Goal: Check status

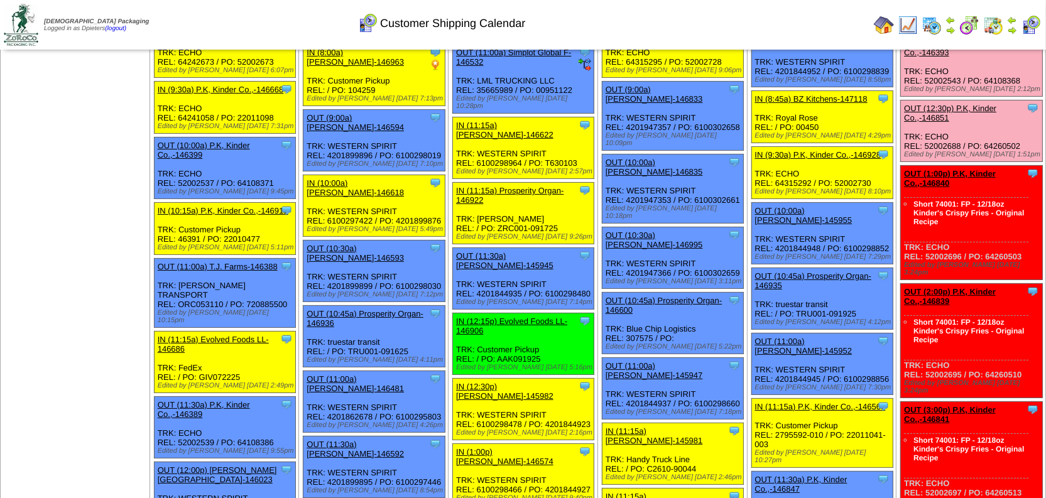
scroll to position [190, 0]
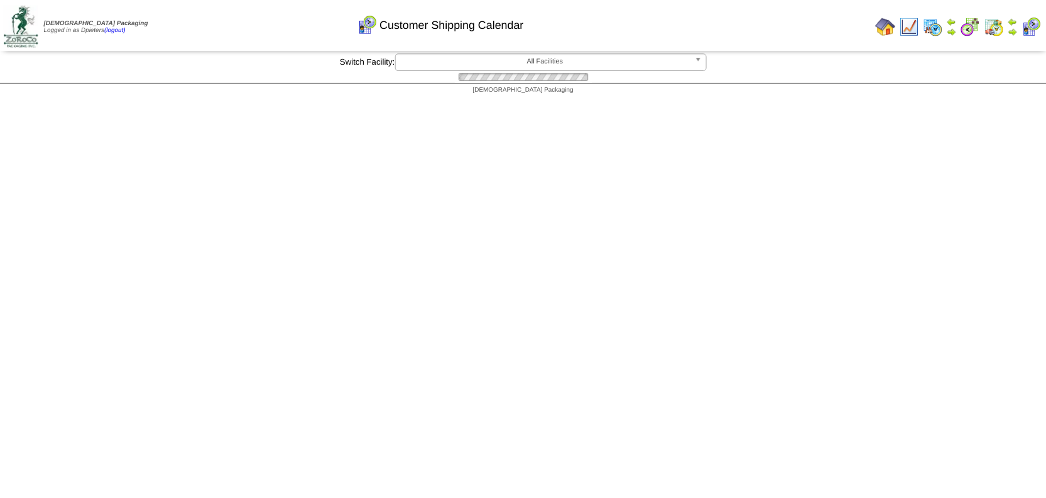
scroll to position [190, 0]
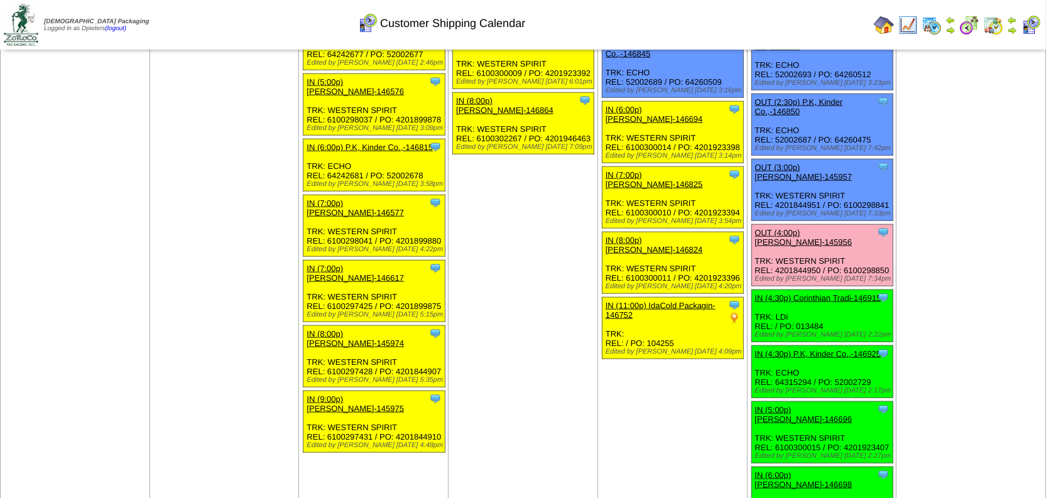
scroll to position [1427, 0]
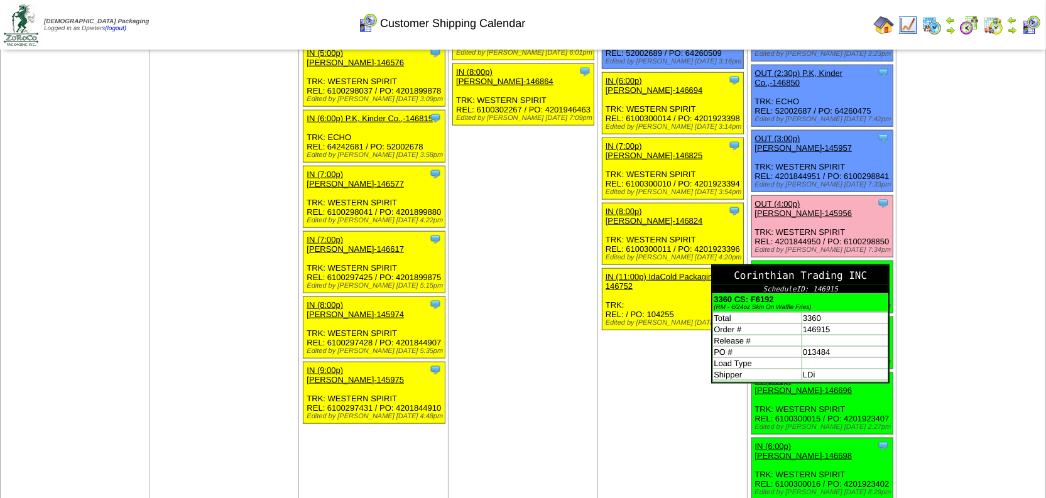
click at [847, 266] on div "Corinthian Trading INC" at bounding box center [800, 275] width 176 height 19
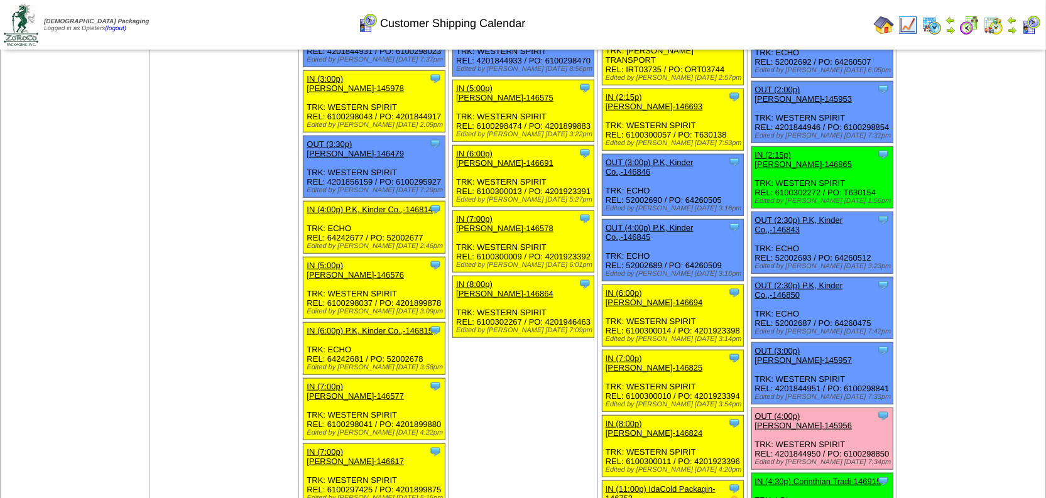
scroll to position [1256, 0]
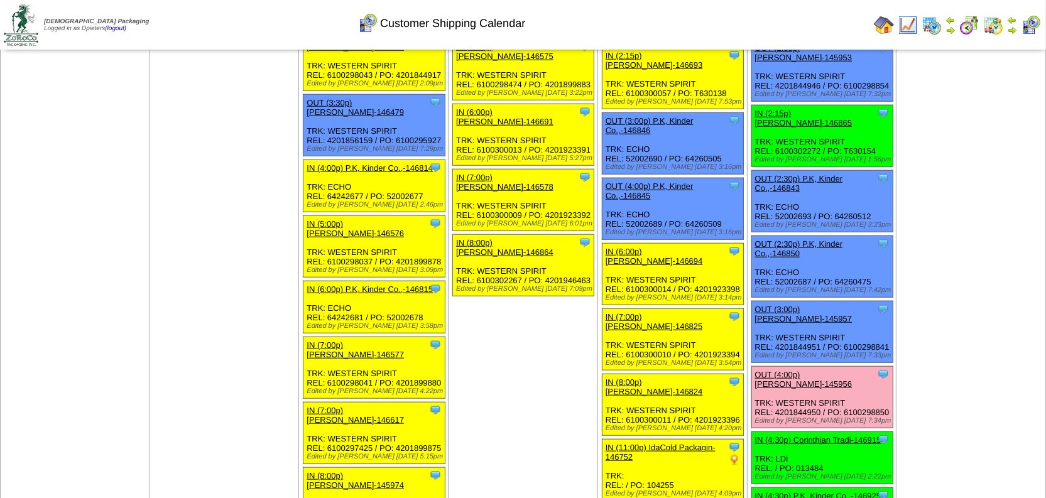
click at [848, 435] on link "IN (4:30p) Corinthian Tradi-146915" at bounding box center [818, 439] width 126 height 9
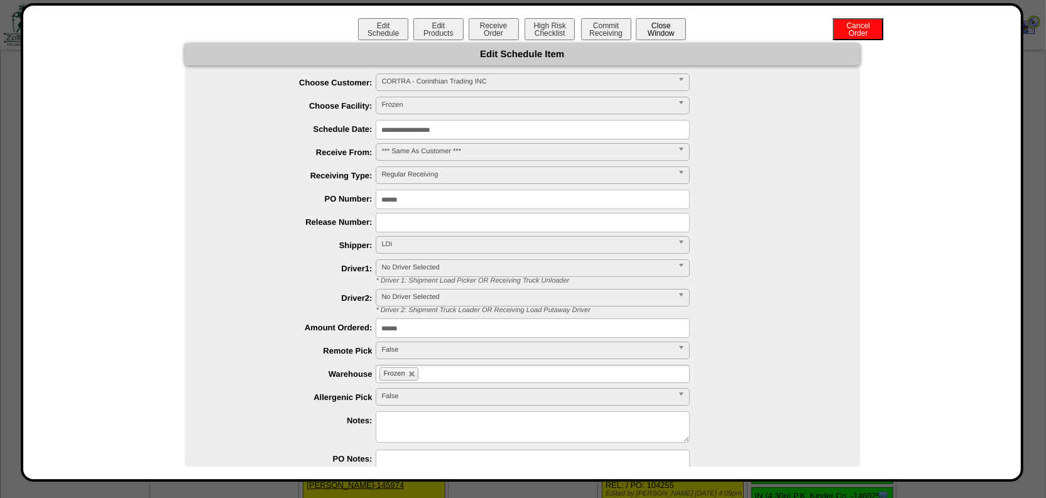
click at [648, 26] on button "Close Window" at bounding box center [661, 29] width 50 height 22
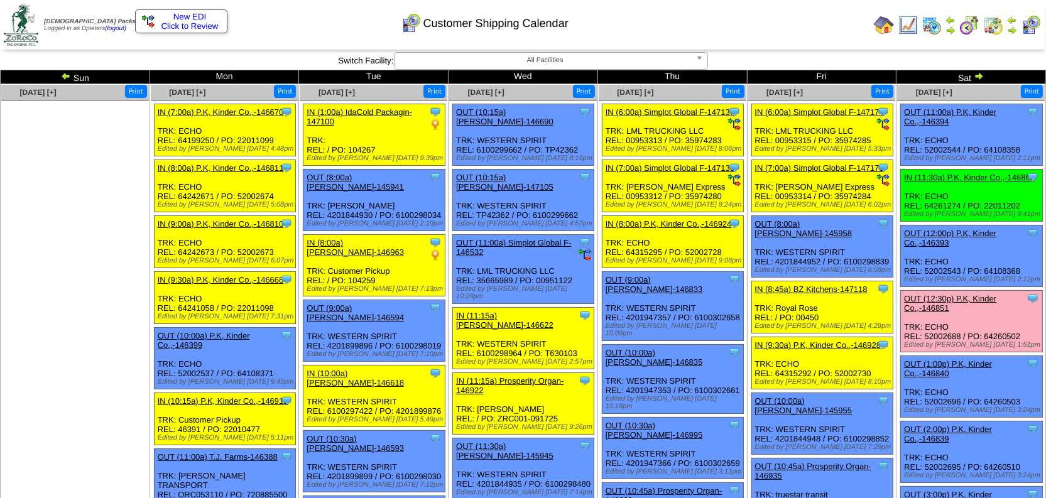
click at [981, 75] on img at bounding box center [979, 76] width 10 height 10
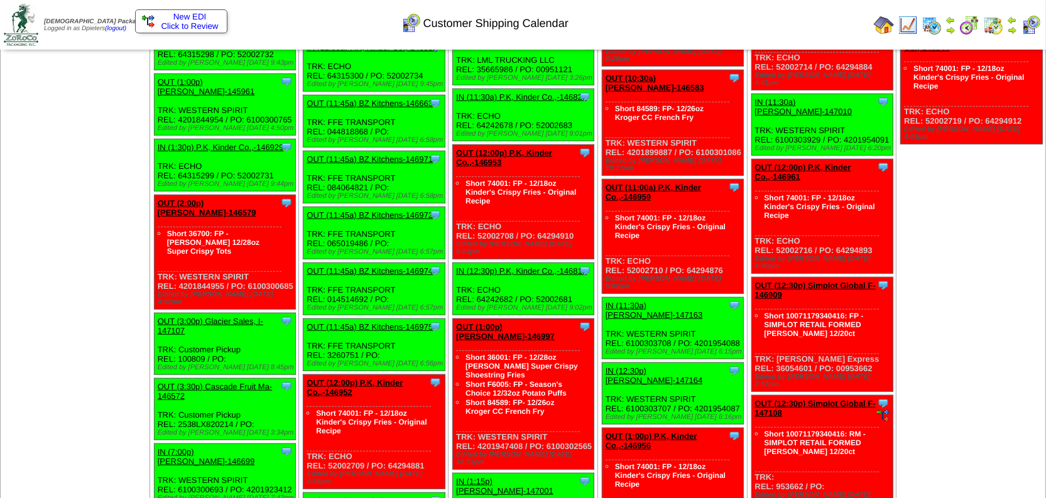
scroll to position [799, 0]
